Goal: Transaction & Acquisition: Purchase product/service

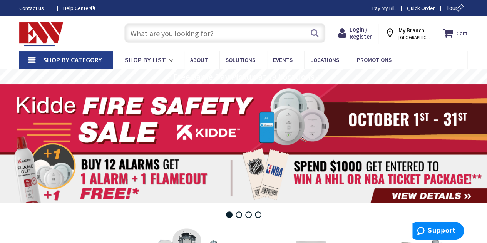
drag, startPoint x: 212, startPoint y: 32, endPoint x: 194, endPoint y: 28, distance: 18.1
click at [194, 28] on input "text" at bounding box center [224, 32] width 201 height 19
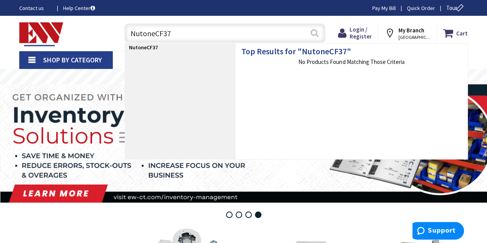
type input "NutoneCF375"
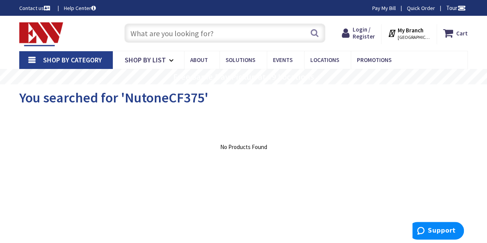
click at [132, 34] on input "text" at bounding box center [224, 32] width 201 height 19
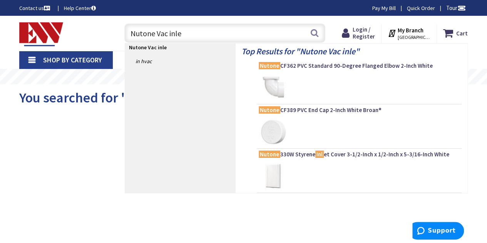
type input "Nutone Vac inlet"
